Goal: Task Accomplishment & Management: Manage account settings

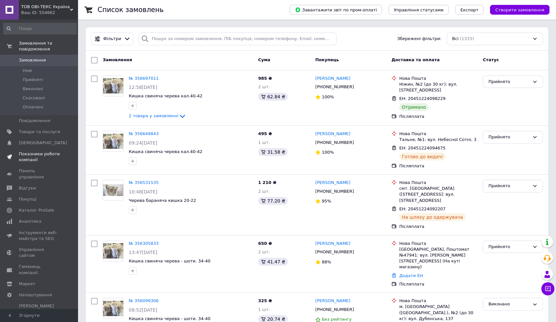
click at [30, 155] on span "Показники роботи компанії" at bounding box center [39, 157] width 41 height 12
click at [274, 82] on icon at bounding box center [534, 81] width 5 height 5
click at [274, 94] on li "Виконано" at bounding box center [513, 95] width 60 height 12
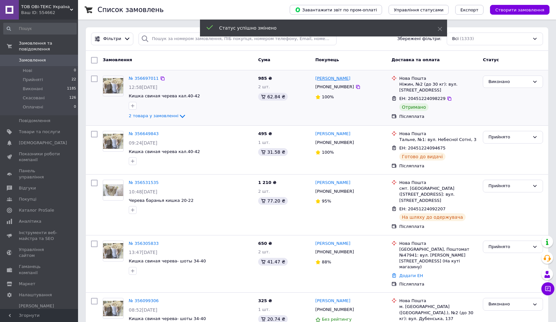
click at [274, 77] on link "[PERSON_NAME]" at bounding box center [333, 78] width 35 height 6
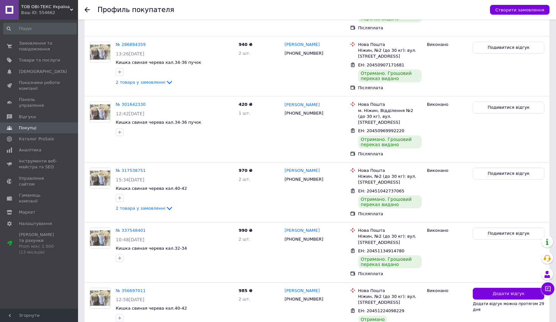
scroll to position [236, 0]
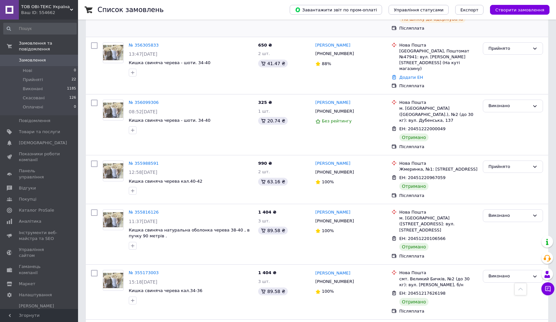
scroll to position [198, 0]
click at [274, 164] on icon at bounding box center [534, 166] width 5 height 5
click at [274, 174] on li "Виконано" at bounding box center [513, 180] width 60 height 12
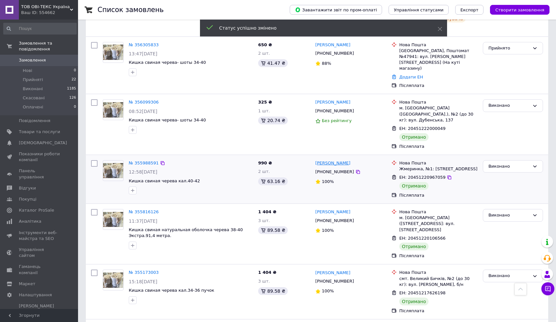
click at [274, 160] on link "[PERSON_NAME]" at bounding box center [333, 163] width 35 height 6
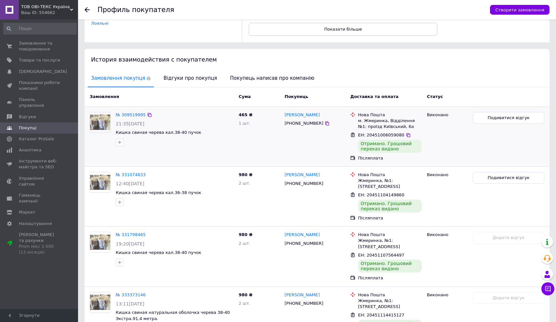
scroll to position [100, 0]
